Goal: Information Seeking & Learning: Understand process/instructions

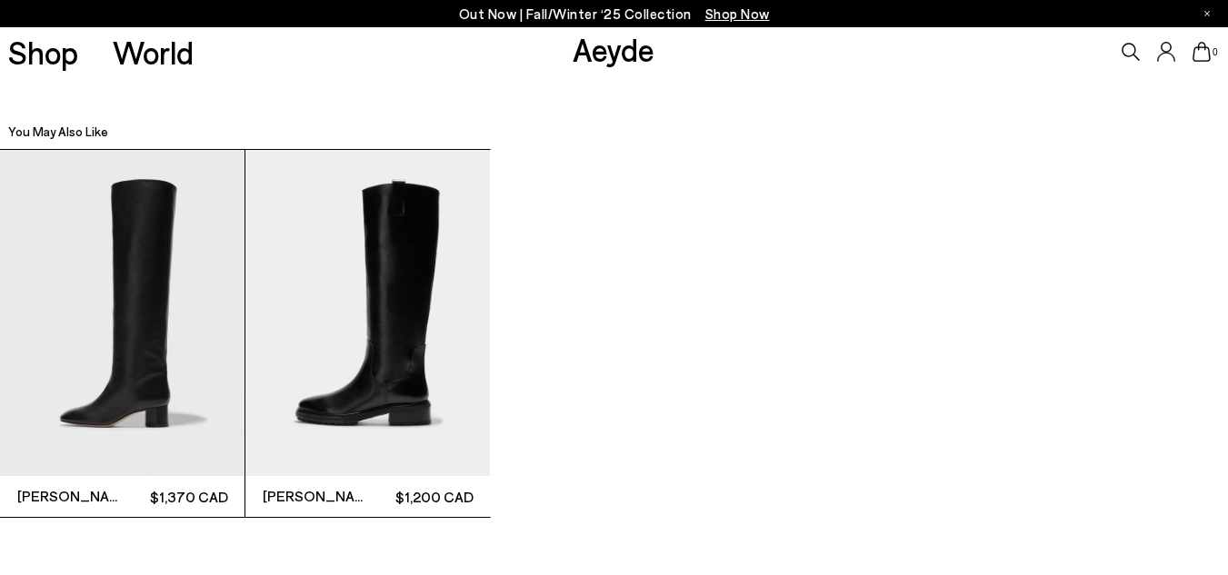
scroll to position [3363, 0]
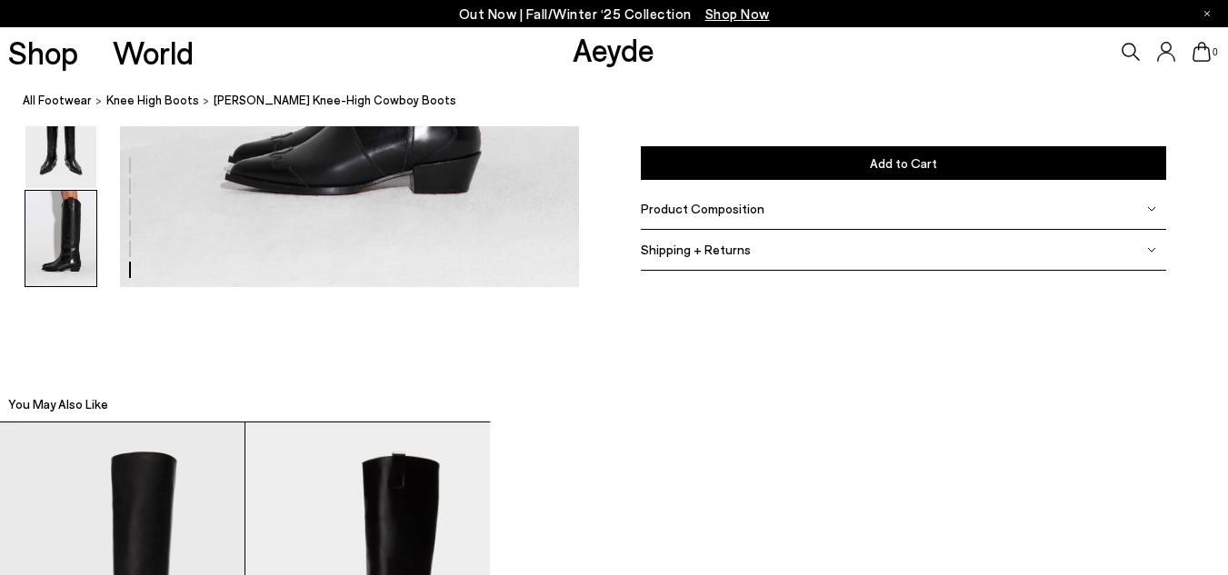
click at [1151, 212] on img at bounding box center [1151, 208] width 9 height 9
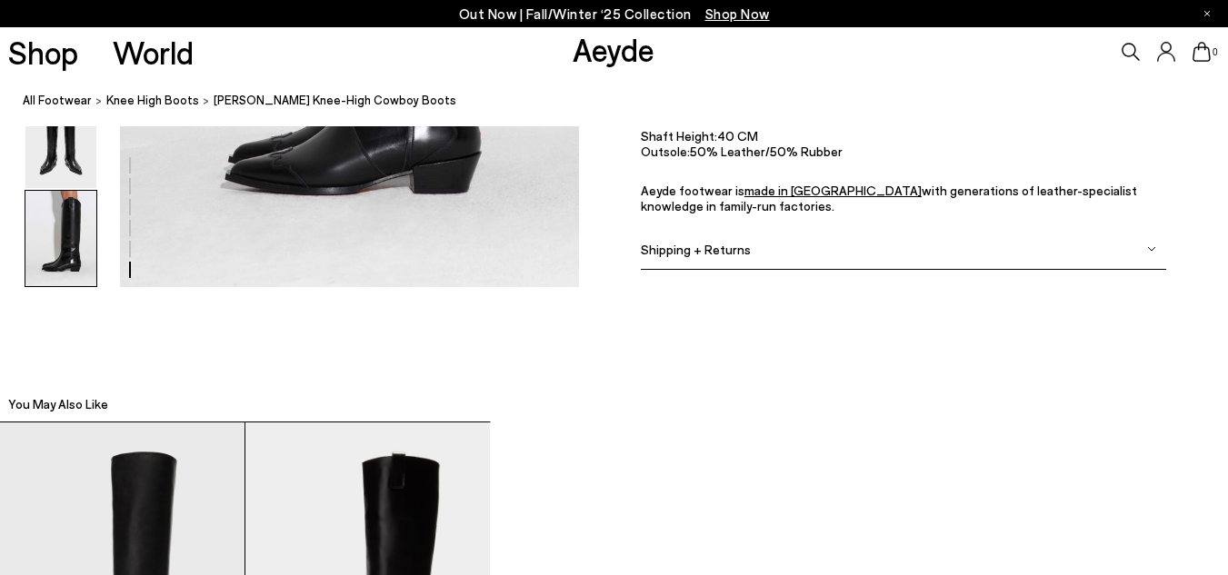
click at [1158, 256] on div "Shipping + Returns" at bounding box center [904, 249] width 526 height 41
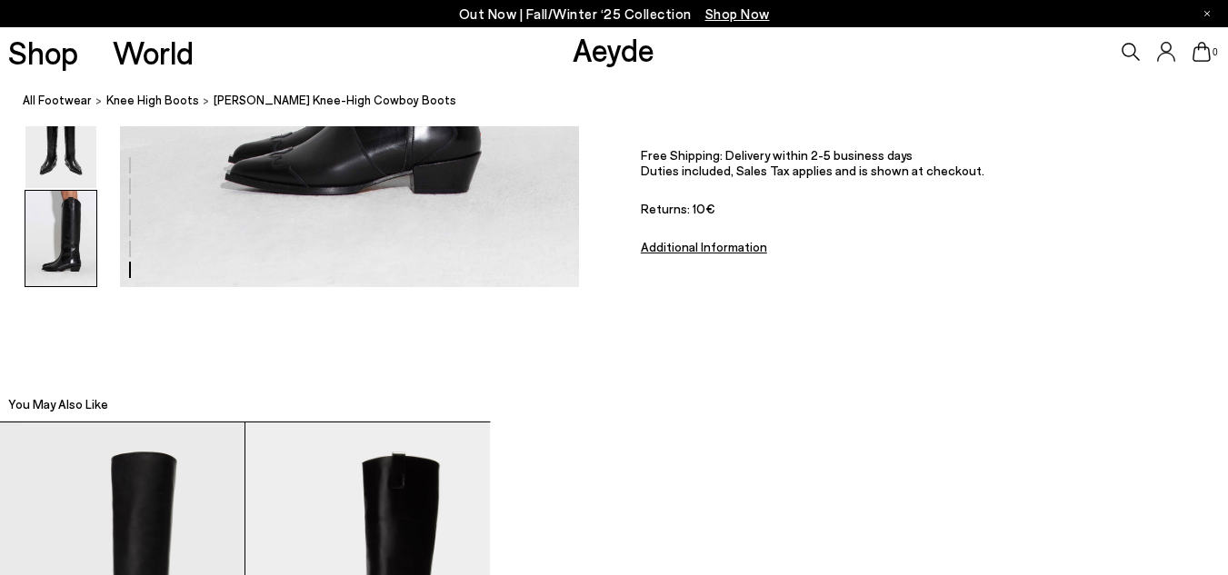
click at [701, 245] on u "Additional Information" at bounding box center [704, 246] width 126 height 15
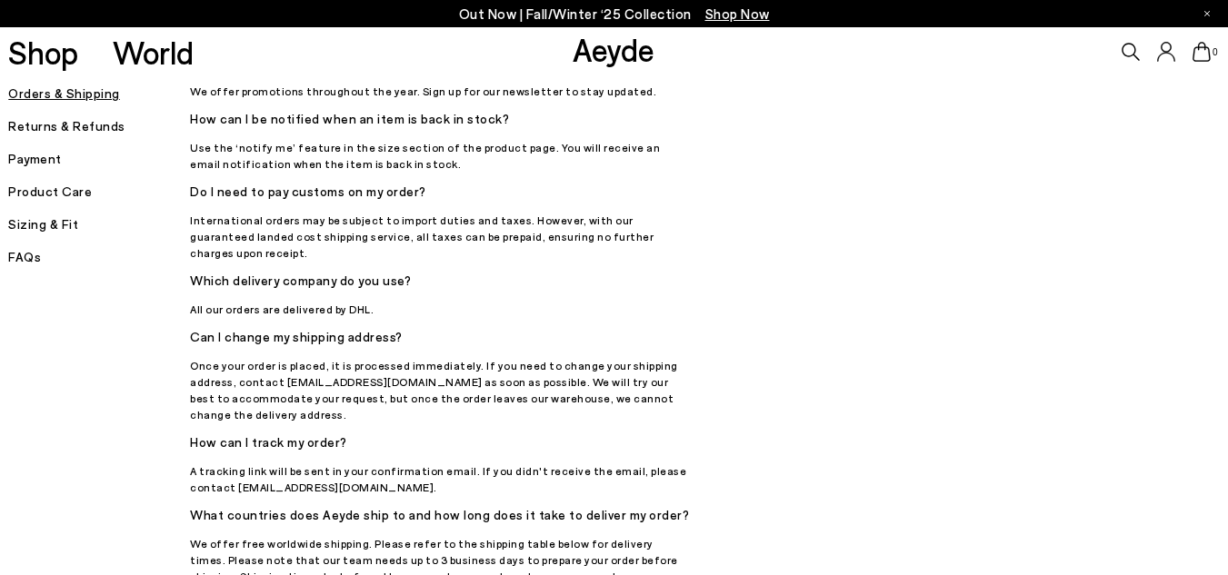
scroll to position [909, 0]
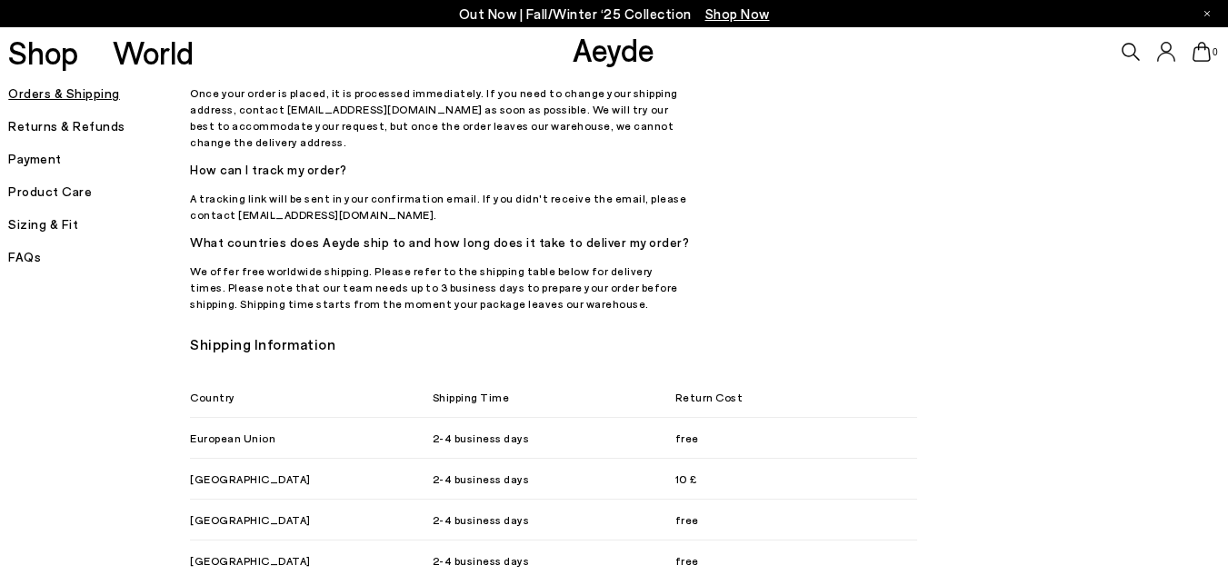
click at [63, 222] on h5 "Sizing & Fit" at bounding box center [99, 224] width 182 height 25
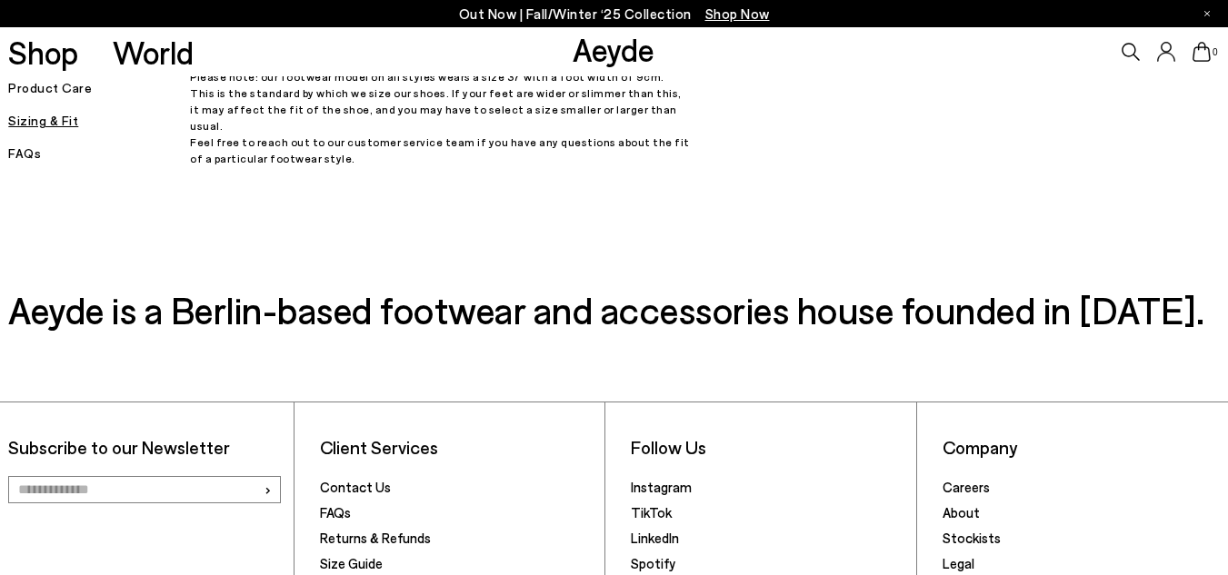
scroll to position [540, 0]
